Goal: Navigation & Orientation: Find specific page/section

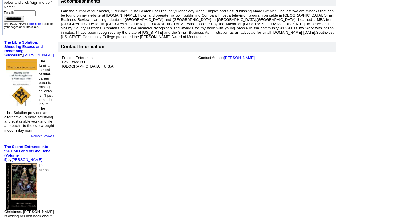
scroll to position [172, 0]
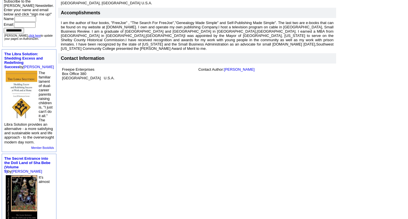
click at [21, 112] on img at bounding box center [21, 94] width 31 height 47
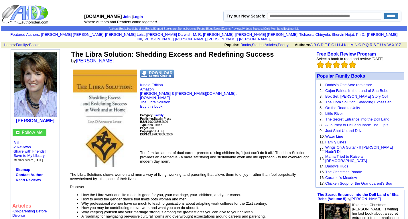
click at [103, 140] on img at bounding box center [105, 117] width 64 height 97
